Goal: Task Accomplishment & Management: Complete application form

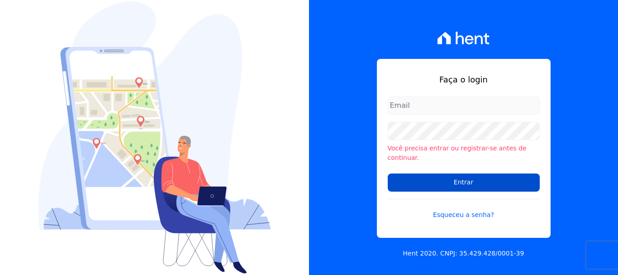
type input "[EMAIL_ADDRESS][DOMAIN_NAME]"
click at [419, 173] on input "Entrar" at bounding box center [464, 182] width 152 height 18
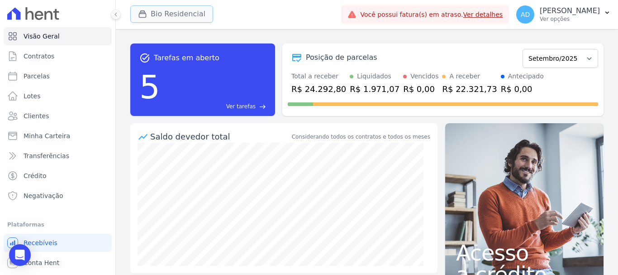
click at [156, 15] on button "Bio Residencial" at bounding box center [171, 13] width 83 height 17
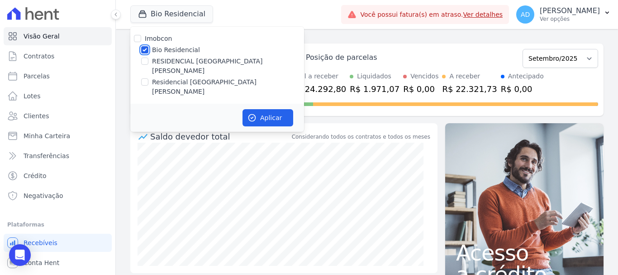
click at [145, 50] on input "Bio Residencial" at bounding box center [144, 49] width 7 height 7
checkbox input "false"
click at [144, 60] on input "RESIDENCIAL [GEOGRAPHIC_DATA]" at bounding box center [144, 60] width 7 height 7
checkbox input "true"
click at [257, 109] on button "Aplicar" at bounding box center [267, 117] width 51 height 17
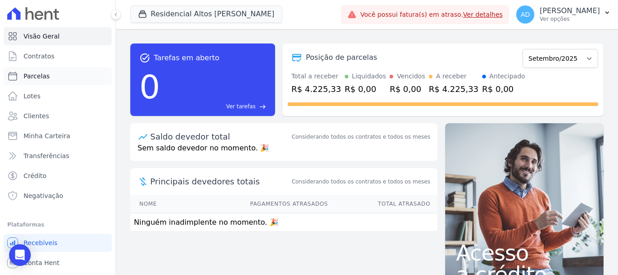
click at [76, 75] on link "Parcelas" at bounding box center [58, 76] width 108 height 18
select select
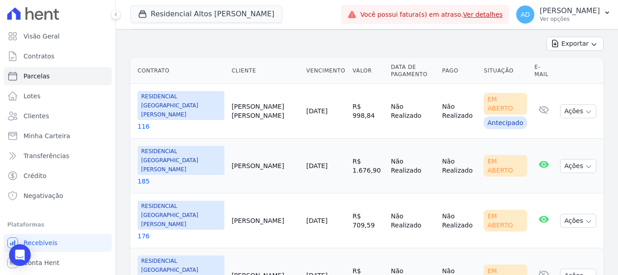
scroll to position [221, 0]
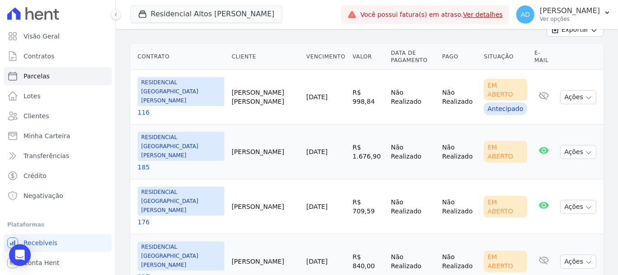
click at [306, 203] on link "[DATE]" at bounding box center [316, 206] width 21 height 7
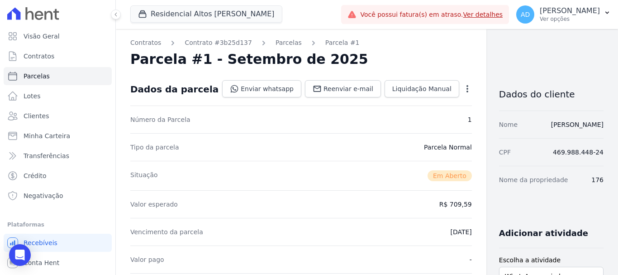
click at [463, 87] on icon "button" at bounding box center [467, 88] width 9 height 9
click at [413, 118] on link "Cancelar Cobrança" at bounding box center [429, 117] width 80 height 16
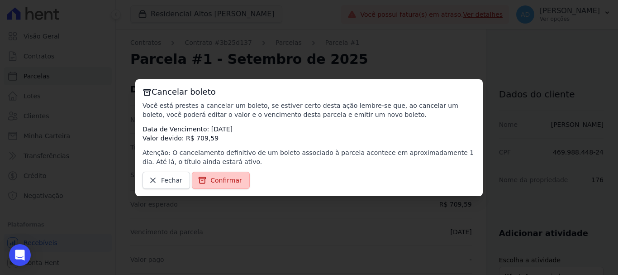
click at [227, 179] on span "Confirmar" at bounding box center [226, 180] width 32 height 9
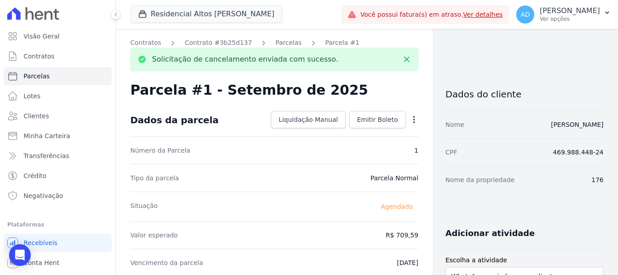
click at [413, 119] on icon "button" at bounding box center [413, 119] width 9 height 9
click at [392, 134] on link "Alterar" at bounding box center [375, 131] width 80 height 16
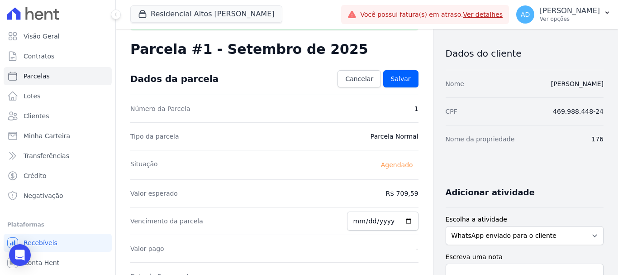
scroll to position [90, 0]
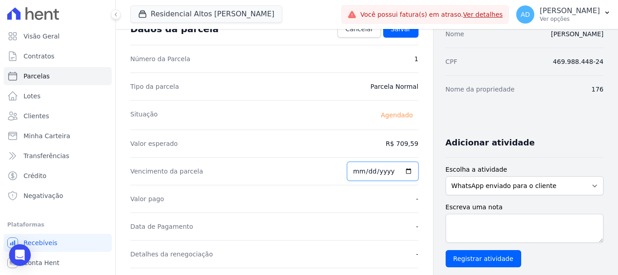
click at [360, 169] on input "2025-09-10" at bounding box center [382, 170] width 71 height 19
type input "2025-09-25"
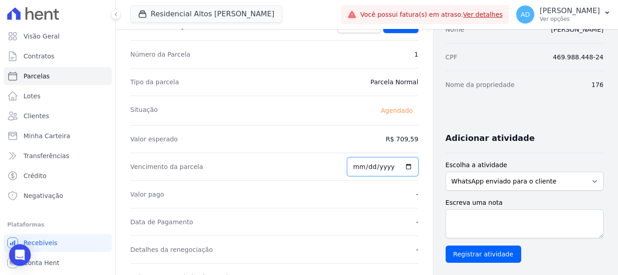
scroll to position [0, 0]
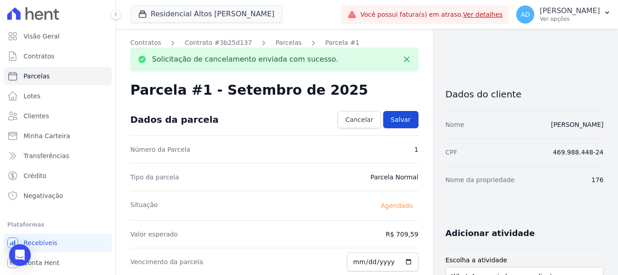
click at [403, 119] on span "Salvar" at bounding box center [401, 119] width 20 height 9
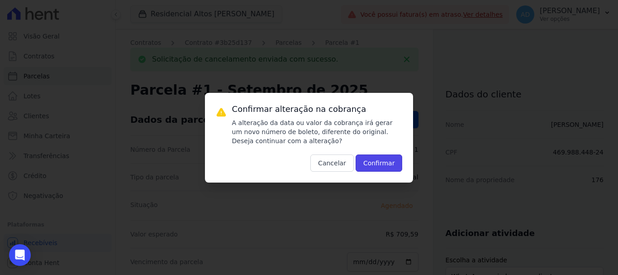
drag, startPoint x: 384, startPoint y: 160, endPoint x: 370, endPoint y: 158, distance: 14.1
click at [383, 160] on button "Confirmar" at bounding box center [379, 162] width 47 height 17
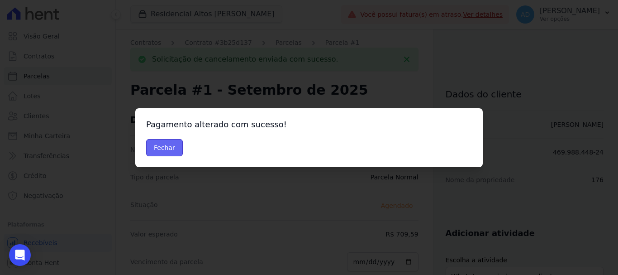
click at [163, 146] on button "Fechar" at bounding box center [164, 147] width 37 height 17
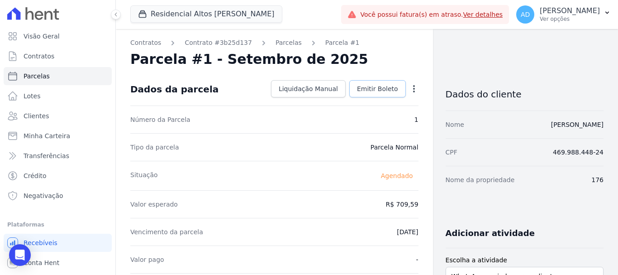
click at [380, 84] on span "Emitir Boleto" at bounding box center [377, 88] width 41 height 9
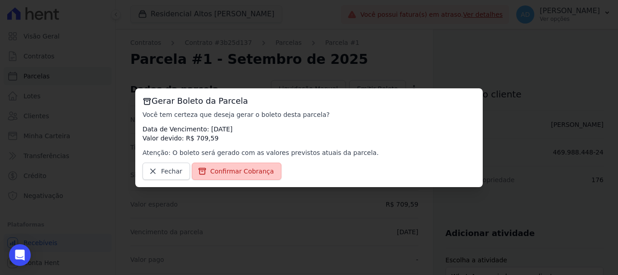
click at [249, 171] on span "Confirmar Cobrança" at bounding box center [242, 170] width 64 height 9
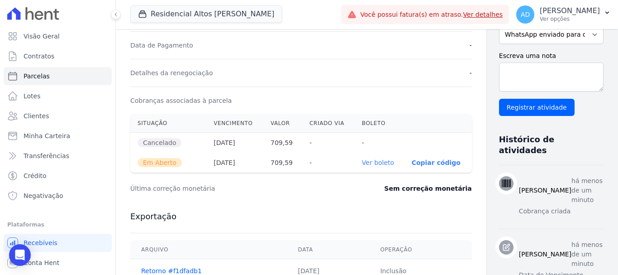
scroll to position [271, 0]
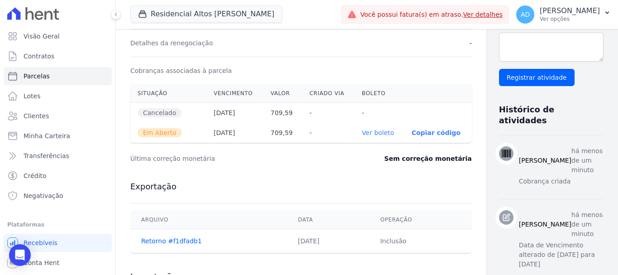
click at [362, 134] on link "Ver boleto" at bounding box center [378, 132] width 32 height 7
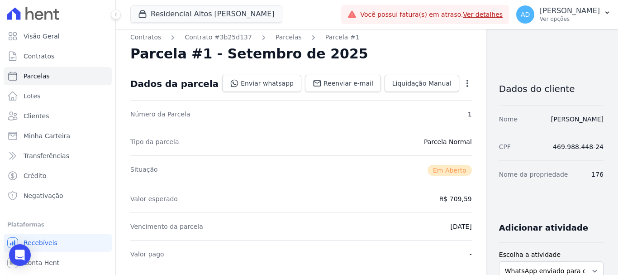
scroll to position [0, 0]
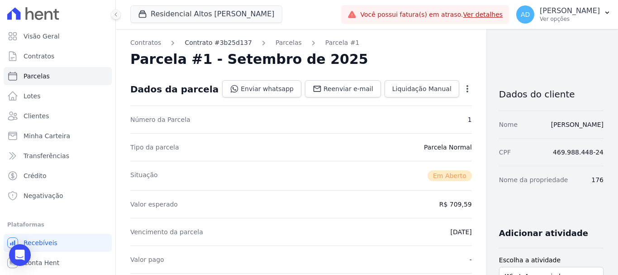
click at [237, 40] on link "Contrato #3b25d137" at bounding box center [218, 42] width 67 height 9
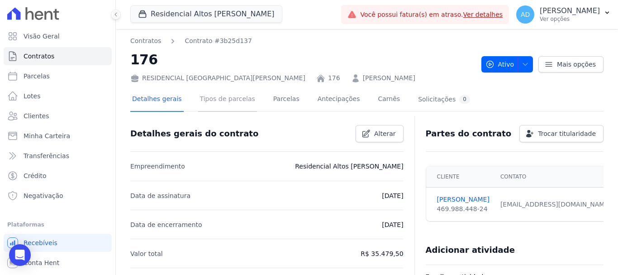
click at [219, 104] on link "Tipos de parcelas" at bounding box center [227, 100] width 59 height 24
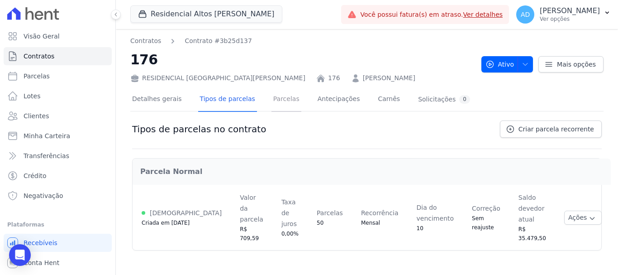
click at [277, 102] on link "Parcelas" at bounding box center [286, 100] width 30 height 24
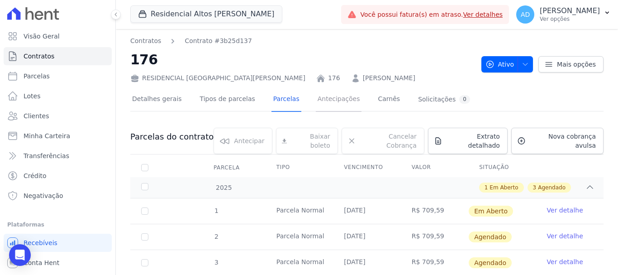
click at [330, 101] on link "Antecipações" at bounding box center [339, 100] width 46 height 24
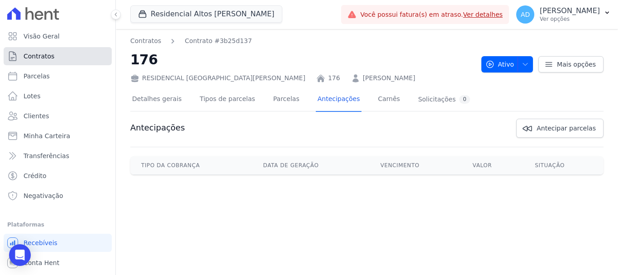
click at [48, 55] on span "Contratos" at bounding box center [39, 56] width 31 height 9
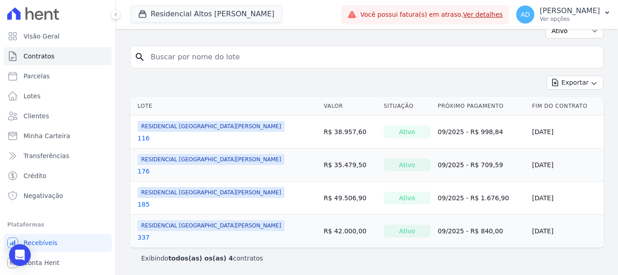
scroll to position [49, 0]
click at [179, 162] on span "RESIDENCIAL [GEOGRAPHIC_DATA]" at bounding box center [211, 158] width 147 height 11
click at [141, 169] on link "176" at bounding box center [144, 170] width 12 height 9
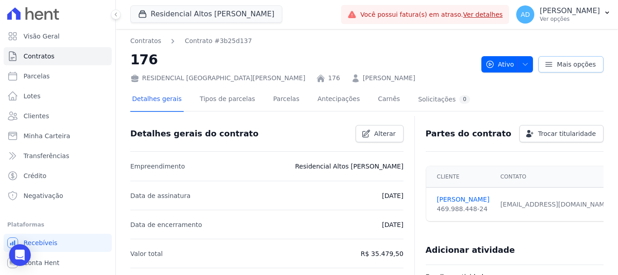
click at [545, 62] on icon at bounding box center [548, 64] width 9 height 9
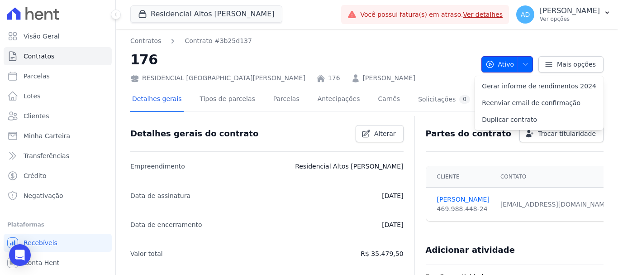
click at [523, 68] on span "button" at bounding box center [522, 64] width 11 height 14
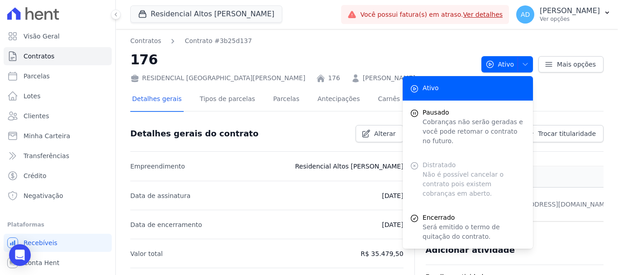
click at [428, 66] on h2 "176" at bounding box center [302, 59] width 344 height 20
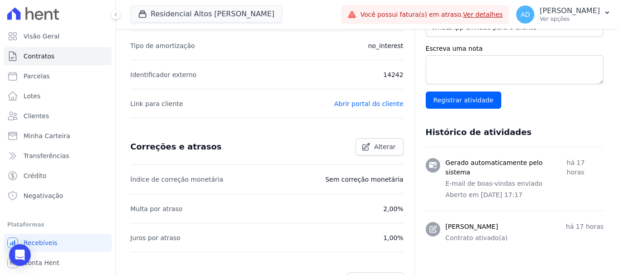
scroll to position [271, 0]
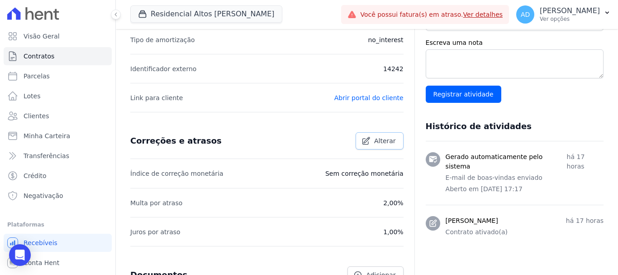
click at [369, 141] on link "Alterar" at bounding box center [380, 140] width 48 height 17
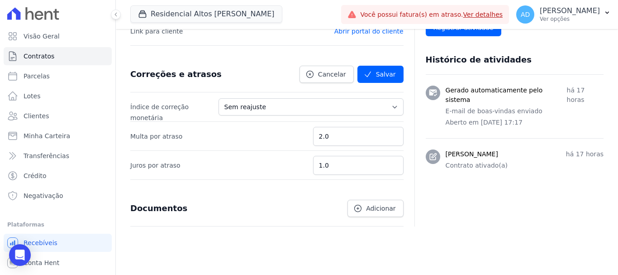
scroll to position [355, 0]
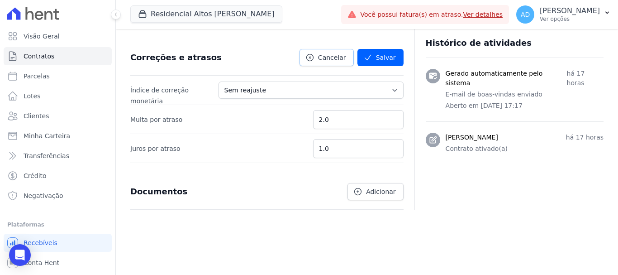
click at [313, 57] on icon at bounding box center [309, 57] width 7 height 7
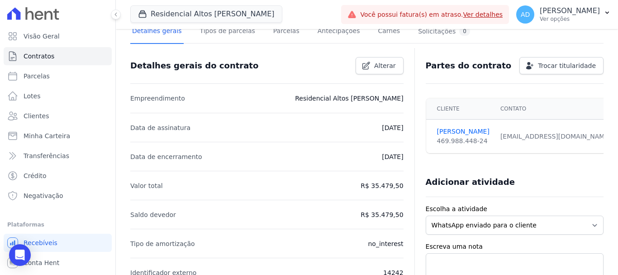
scroll to position [38, 0]
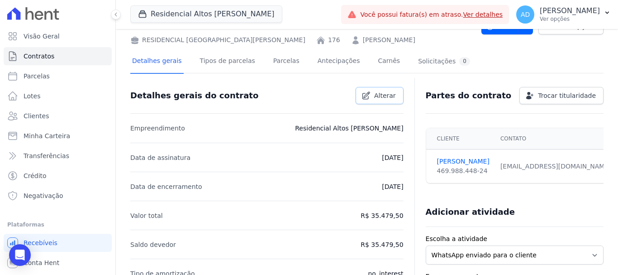
click at [371, 101] on link "Alterar" at bounding box center [380, 95] width 48 height 17
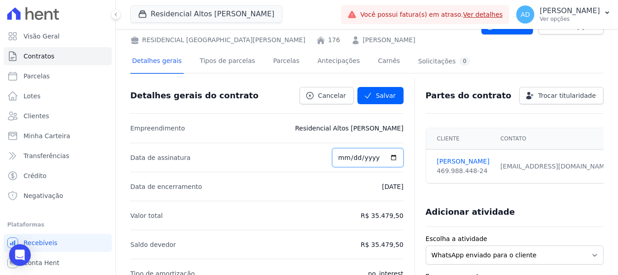
click at [341, 157] on input "2025-09-10" at bounding box center [367, 157] width 71 height 19
type input "2025-09-25"
click at [356, 185] on li "Data de encerramento 10/10/2029" at bounding box center [266, 185] width 273 height 29
click at [386, 190] on p "[DATE]" at bounding box center [392, 186] width 21 height 11
click at [342, 161] on input "2025-09-25" at bounding box center [367, 157] width 71 height 19
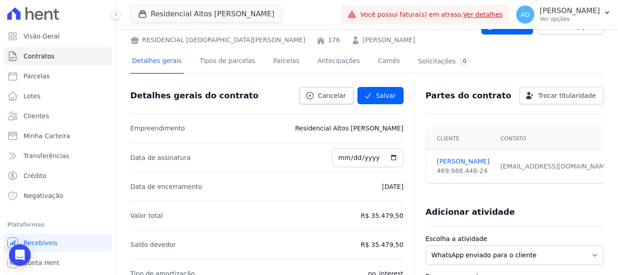
click at [331, 97] on span "Cancelar" at bounding box center [332, 95] width 28 height 9
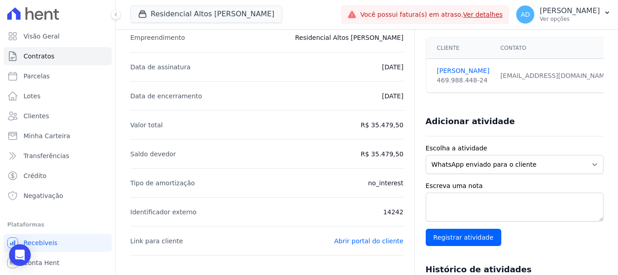
scroll to position [174, 0]
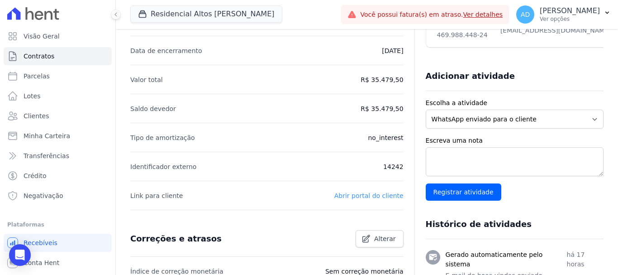
click at [355, 195] on link "Abrir portal do cliente" at bounding box center [368, 195] width 69 height 7
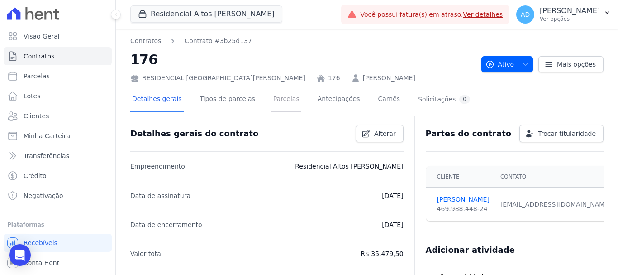
click at [271, 100] on link "Parcelas" at bounding box center [286, 100] width 30 height 24
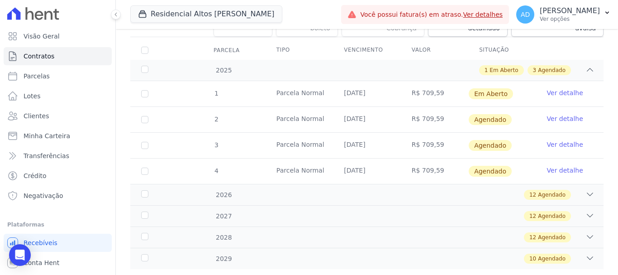
scroll to position [131, 0]
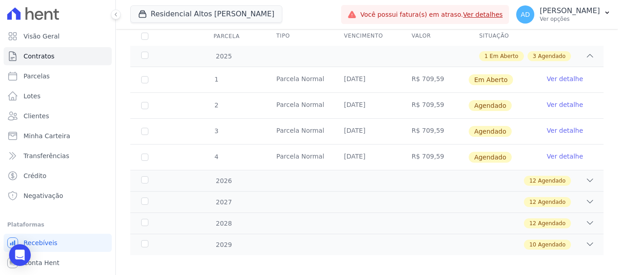
click at [555, 100] on link "Ver detalhe" at bounding box center [565, 104] width 36 height 9
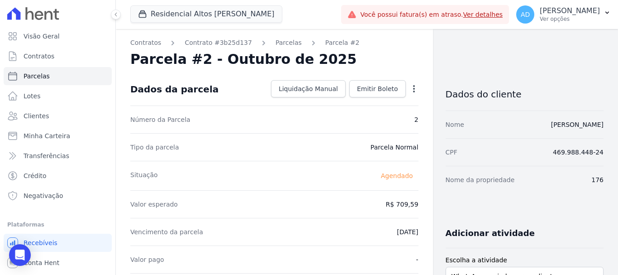
click at [410, 87] on icon "button" at bounding box center [413, 88] width 9 height 9
click at [354, 101] on link "Alterar" at bounding box center [375, 101] width 80 height 16
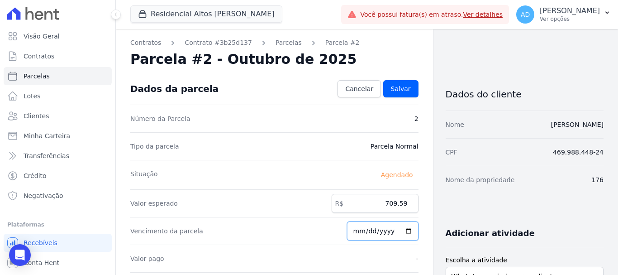
drag, startPoint x: 358, startPoint y: 233, endPoint x: 356, endPoint y: 239, distance: 6.3
click at [357, 233] on input "2025-10-10" at bounding box center [382, 230] width 71 height 19
type input "2025-10-25"
drag, startPoint x: 399, startPoint y: 91, endPoint x: 388, endPoint y: 103, distance: 15.7
click at [398, 90] on span "Salvar" at bounding box center [401, 88] width 20 height 9
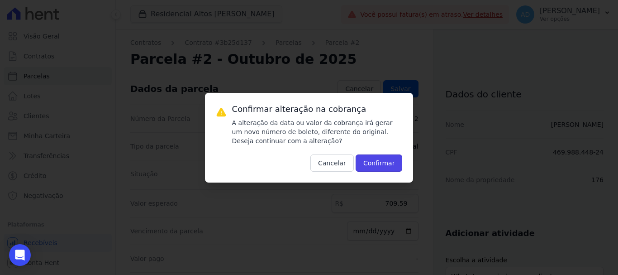
drag, startPoint x: 371, startPoint y: 160, endPoint x: 363, endPoint y: 171, distance: 13.8
click at [371, 161] on button "Confirmar" at bounding box center [379, 162] width 47 height 17
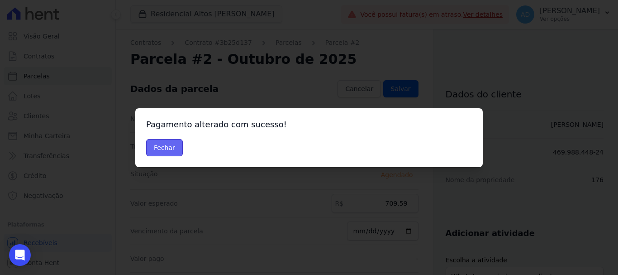
click at [163, 146] on button "Fechar" at bounding box center [164, 147] width 37 height 17
click at [158, 147] on button "Fechar" at bounding box center [164, 147] width 37 height 17
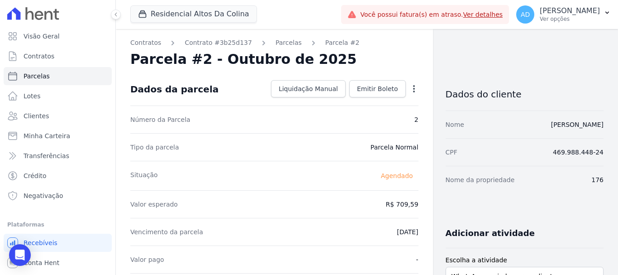
click at [275, 41] on link "Parcelas" at bounding box center [288, 42] width 26 height 9
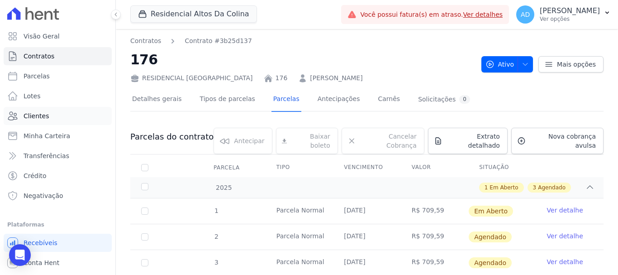
click at [47, 114] on link "Clientes" at bounding box center [58, 116] width 108 height 18
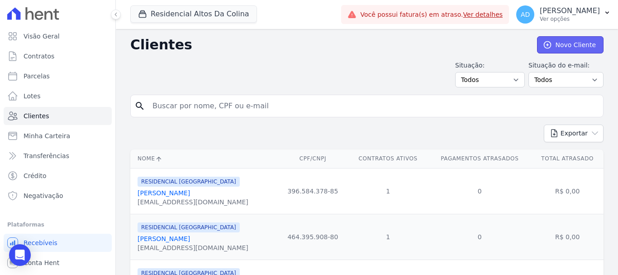
click at [553, 48] on link "Novo Cliente" at bounding box center [570, 44] width 66 height 17
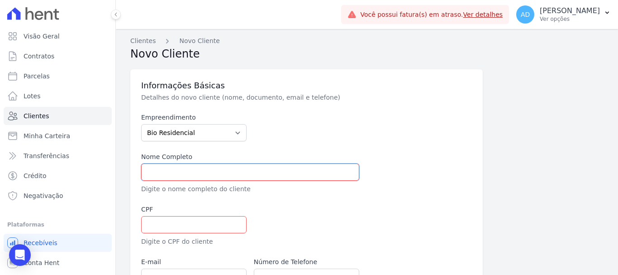
click at [205, 166] on input "text" at bounding box center [250, 171] width 218 height 17
paste input "[PERSON_NAME]"
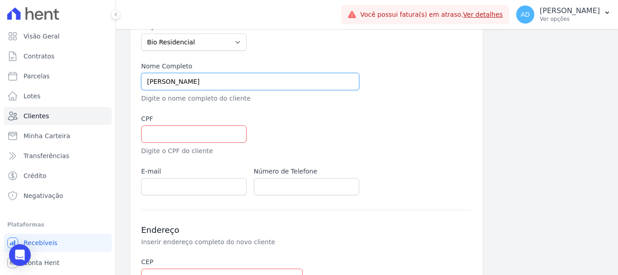
type input "[PERSON_NAME]"
click at [190, 133] on input "text" at bounding box center [193, 133] width 105 height 17
click at [180, 137] on input "text" at bounding box center [193, 133] width 105 height 17
paste input "459.973.358-01"
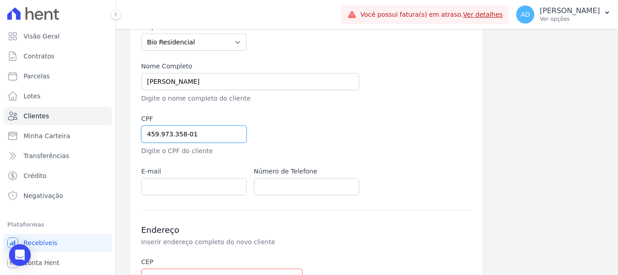
type input "459.973.358-01"
click at [179, 195] on input "email" at bounding box center [193, 186] width 105 height 17
paste input "[EMAIL_ADDRESS][DOMAIN_NAME]"
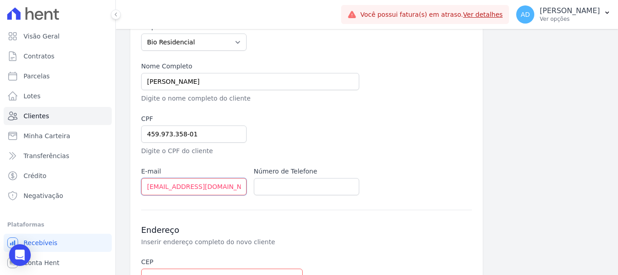
type input "[EMAIL_ADDRESS][DOMAIN_NAME]"
click at [266, 191] on input "text" at bounding box center [306, 186] width 105 height 17
paste input "14 99857-3162"
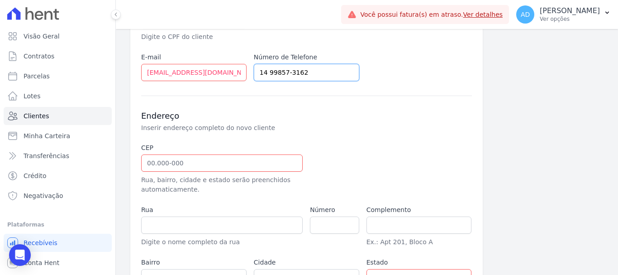
scroll to position [226, 0]
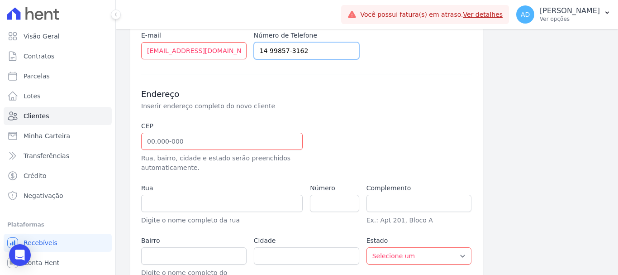
type input "14 99857-3162"
click at [208, 138] on input "text" at bounding box center [221, 141] width 161 height 17
paste input "18.606-293"
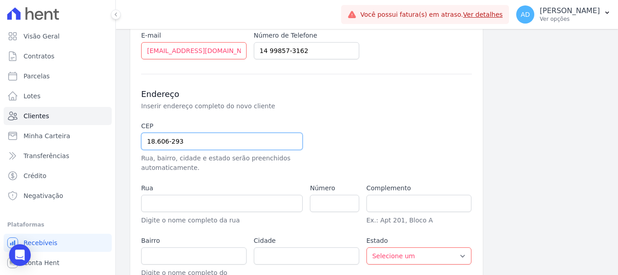
type input "18.606-293"
type input "Rua Hernani dos Reis"
type input "Vila Real"
type input "Botucatu"
select select "SP"
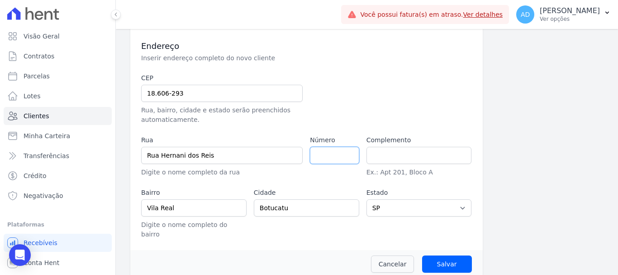
scroll to position [275, 0]
type input "250"
click at [449, 254] on input "Salvar" at bounding box center [447, 262] width 50 height 17
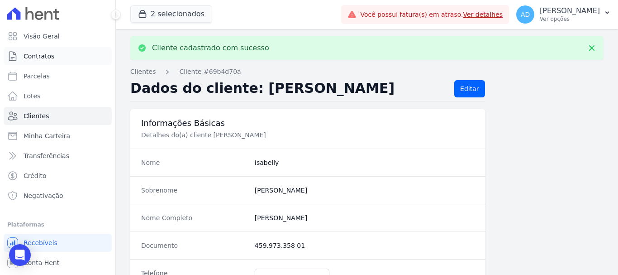
click at [35, 57] on span "Contratos" at bounding box center [39, 56] width 31 height 9
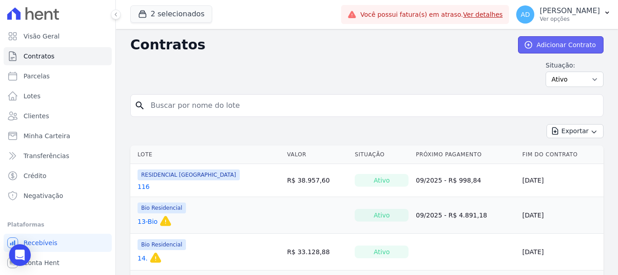
click at [532, 48] on link "Adicionar Contrato" at bounding box center [560, 44] width 85 height 17
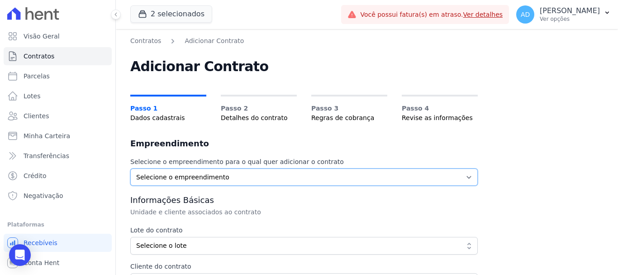
click at [196, 175] on select "Selecione o empreendimento Bio Residencial RESIDENCIAL [GEOGRAPHIC_DATA]" at bounding box center [303, 176] width 347 height 17
select select "e3bd3923-d76b-47dd-b74a-430a23c6a4d1"
click at [130, 168] on select "Selecione o empreendimento Bio Residencial RESIDENCIAL [GEOGRAPHIC_DATA]" at bounding box center [303, 176] width 347 height 17
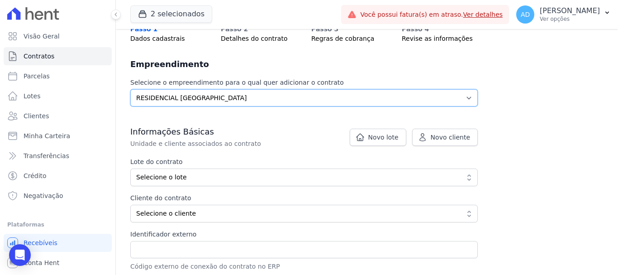
scroll to position [90, 0]
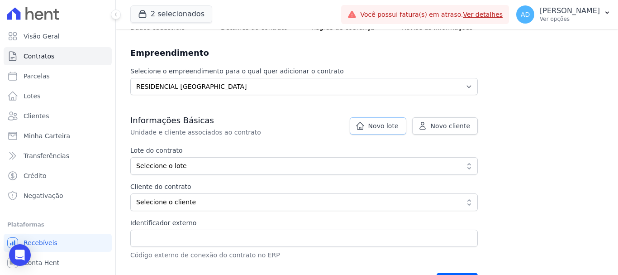
click at [378, 125] on span "Novo lote" at bounding box center [383, 125] width 30 height 9
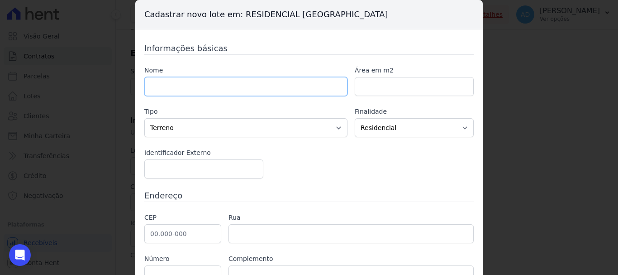
click at [201, 86] on input "text" at bounding box center [245, 86] width 203 height 19
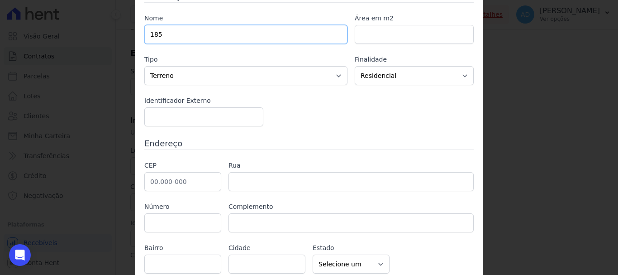
scroll to position [88, 0]
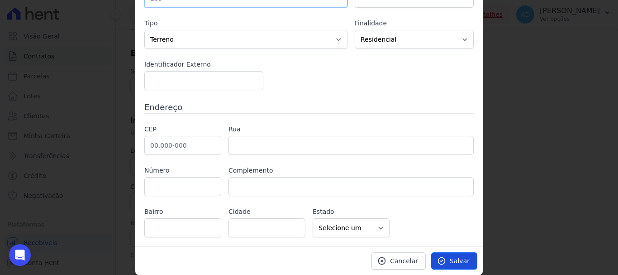
type input "185"
click at [452, 257] on span "Salvar" at bounding box center [460, 260] width 20 height 9
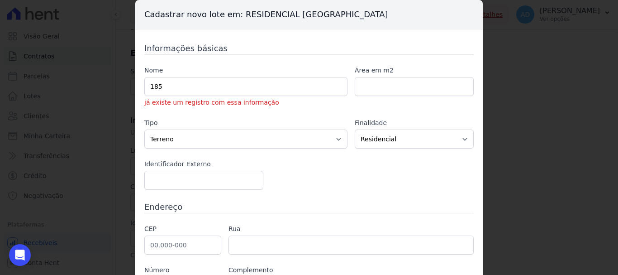
click at [500, 82] on div "Cadastrar novo lote em: RESIDENCIAL [GEOGRAPHIC_DATA] Informações básicas Nome …" at bounding box center [309, 137] width 618 height 275
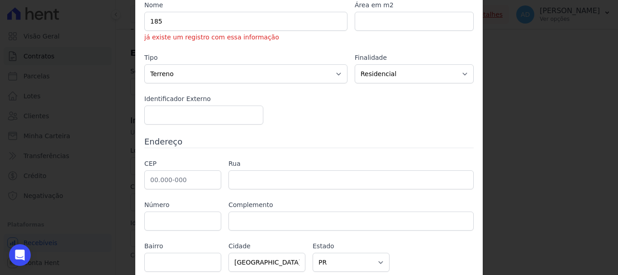
scroll to position [100, 0]
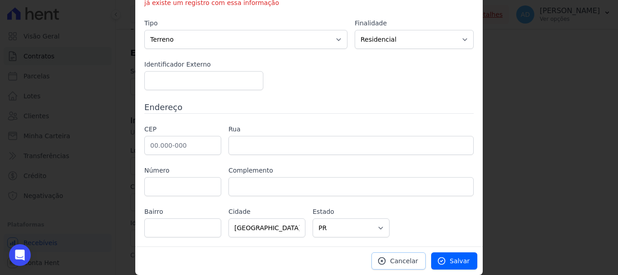
click at [397, 256] on span "Cancelar" at bounding box center [404, 260] width 28 height 9
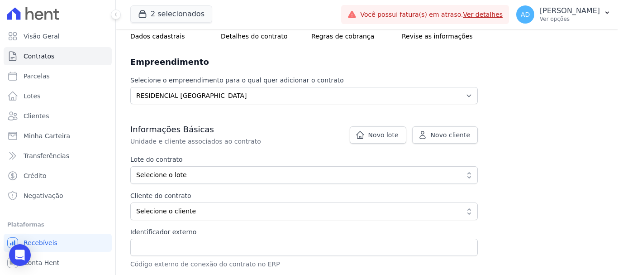
scroll to position [0, 0]
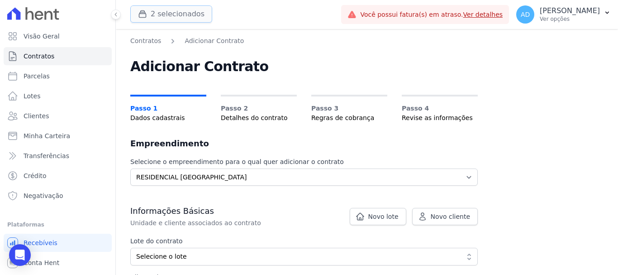
click at [182, 16] on button "2 selecionados" at bounding box center [171, 13] width 82 height 17
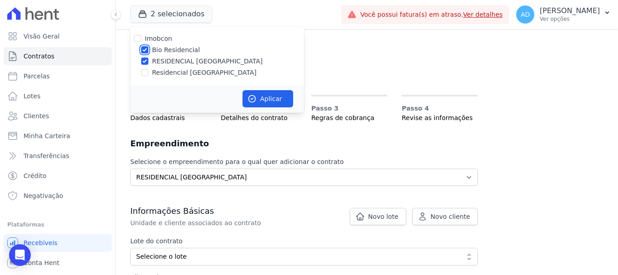
click at [148, 47] on input "Bio Residencial" at bounding box center [144, 49] width 7 height 7
checkbox input "false"
click at [268, 98] on button "Aplicar" at bounding box center [267, 98] width 51 height 17
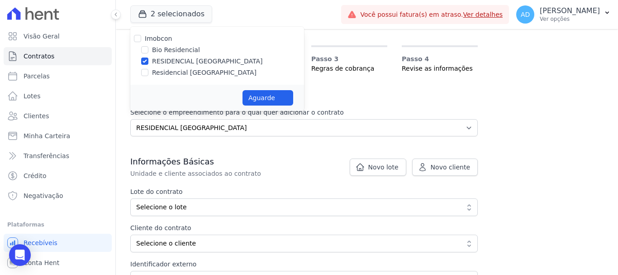
scroll to position [90, 0]
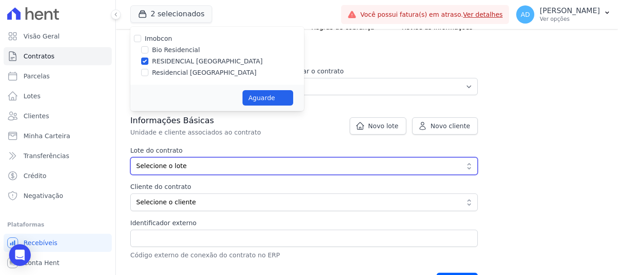
click at [264, 167] on span "Selecione o lote" at bounding box center [297, 165] width 323 height 9
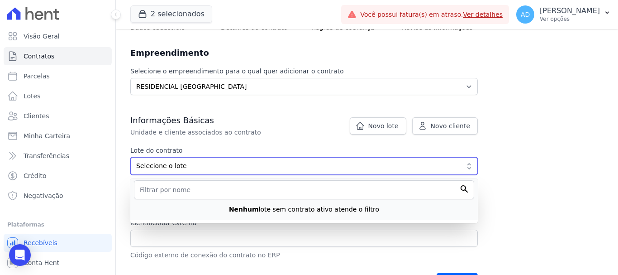
click at [264, 167] on span "Selecione o lote" at bounding box center [297, 165] width 323 height 9
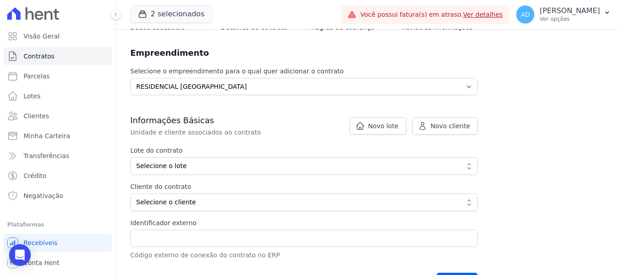
click at [276, 146] on label "Lote do contrato" at bounding box center [303, 150] width 347 height 9
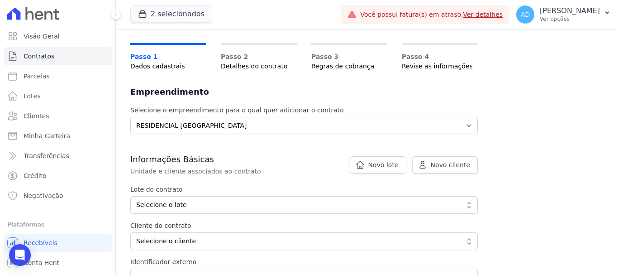
scroll to position [0, 0]
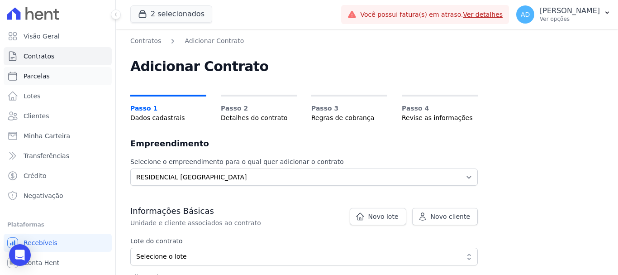
click at [39, 77] on span "Parcelas" at bounding box center [37, 75] width 26 height 9
select select
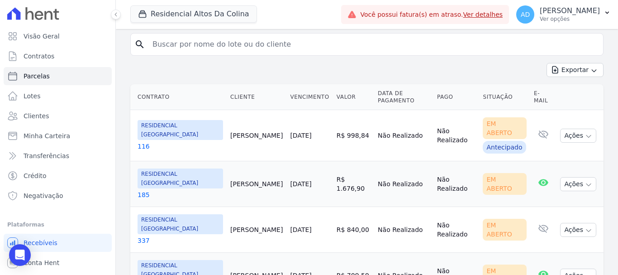
scroll to position [221, 0]
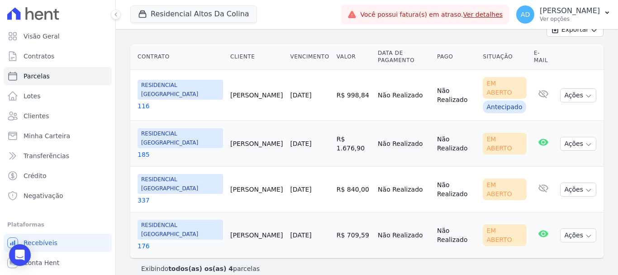
click at [294, 140] on link "[DATE]" at bounding box center [300, 143] width 21 height 7
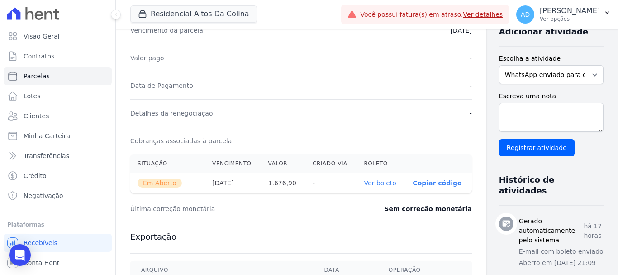
scroll to position [271, 0]
